Goal: Task Accomplishment & Management: Complete application form

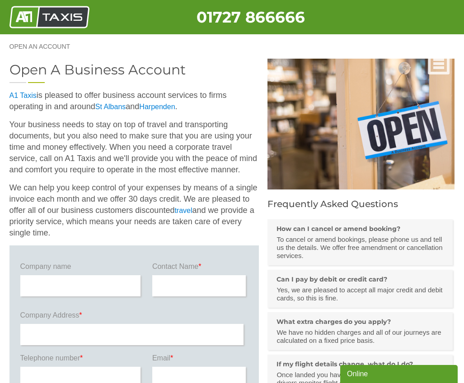
click at [49, 26] on img at bounding box center [49, 17] width 80 height 23
